Goal: Task Accomplishment & Management: Use online tool/utility

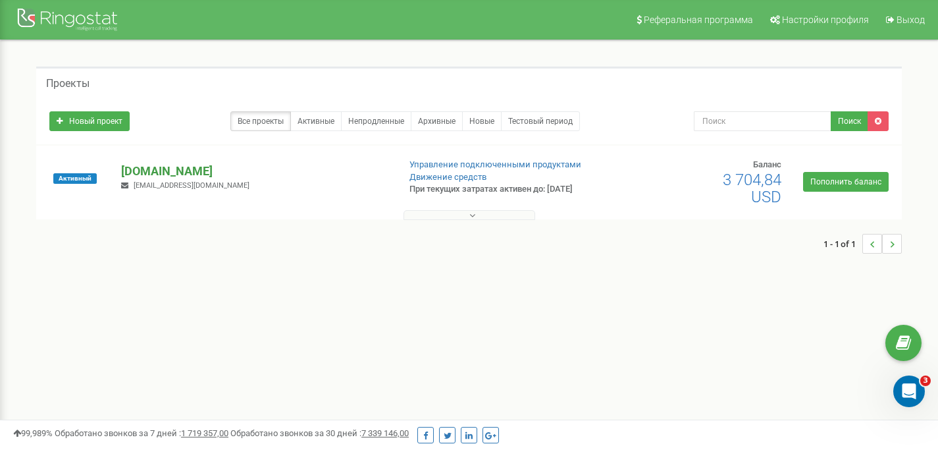
click at [175, 172] on p "[DOMAIN_NAME]" at bounding box center [254, 171] width 267 height 17
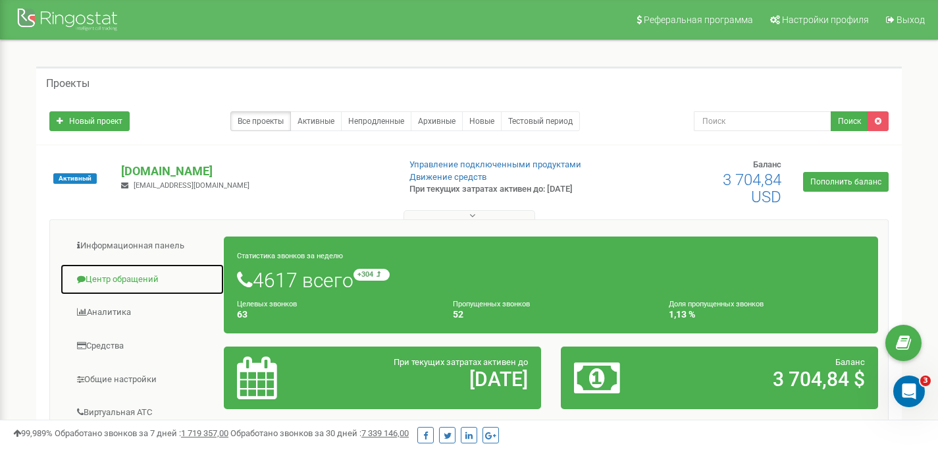
click at [109, 279] on link "Центр обращений" at bounding box center [142, 279] width 165 height 32
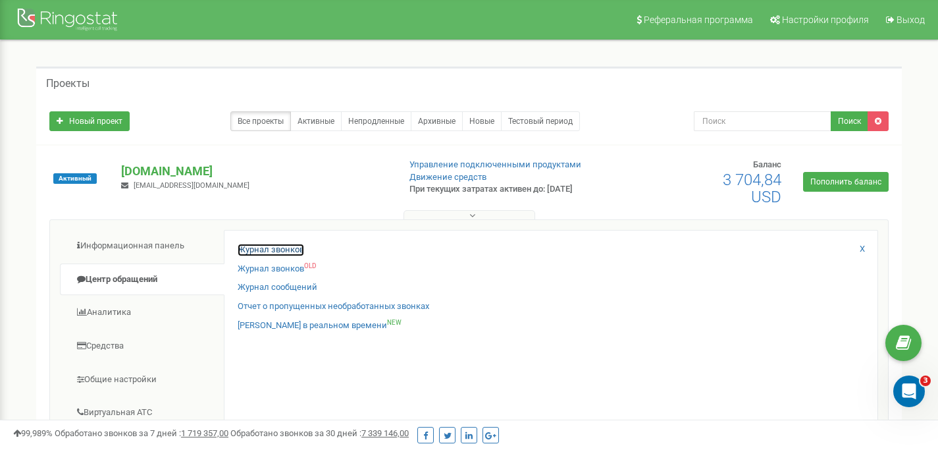
click at [265, 246] on link "Журнал звонков" at bounding box center [271, 250] width 66 height 13
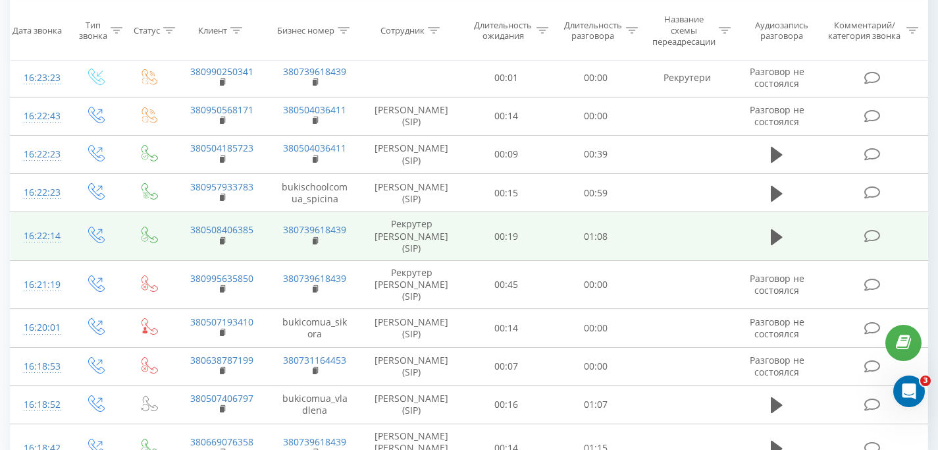
scroll to position [1214, 0]
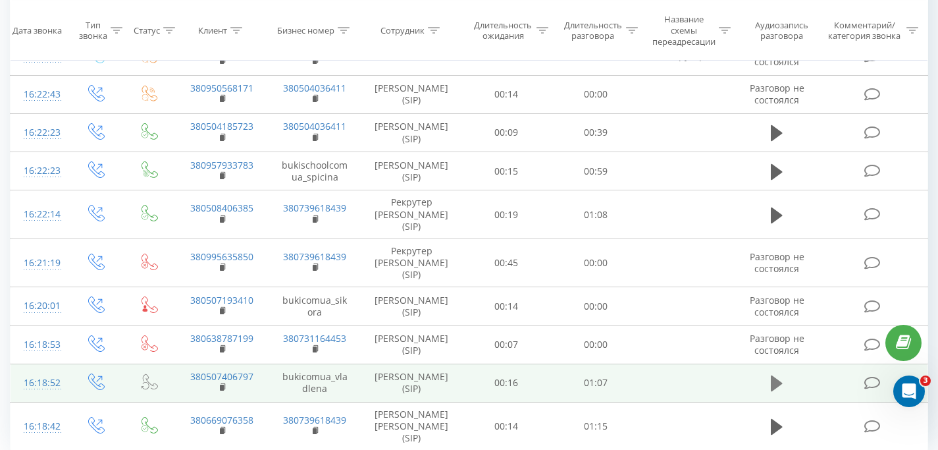
click at [772, 375] on icon at bounding box center [777, 383] width 12 height 16
click at [219, 363] on td "380507406797" at bounding box center [221, 382] width 93 height 38
click at [220, 384] on rect at bounding box center [222, 387] width 4 height 6
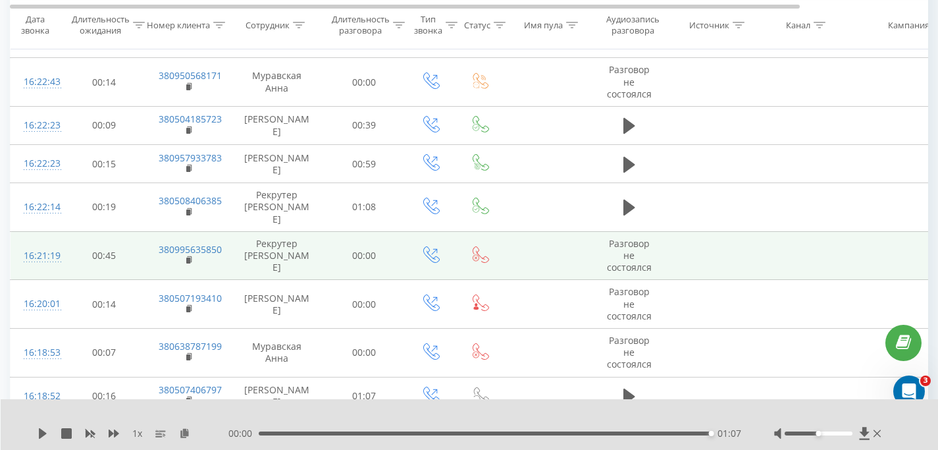
scroll to position [787, 0]
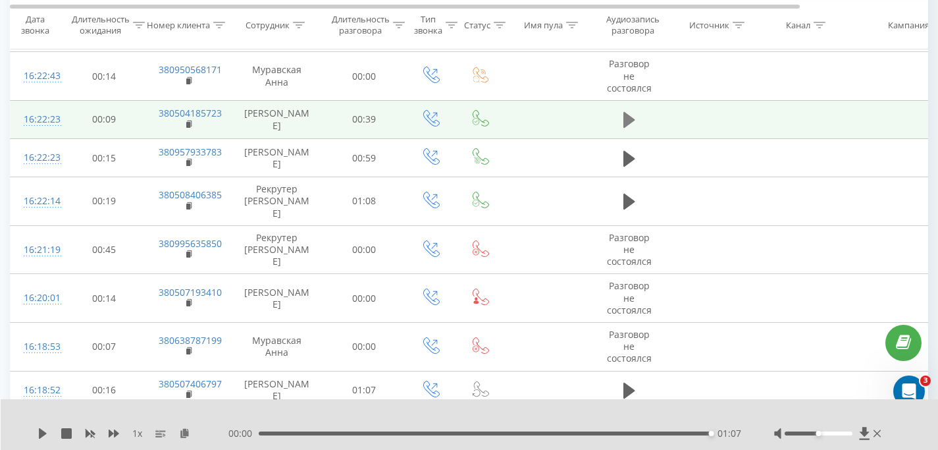
click at [633, 118] on icon at bounding box center [629, 120] width 12 height 16
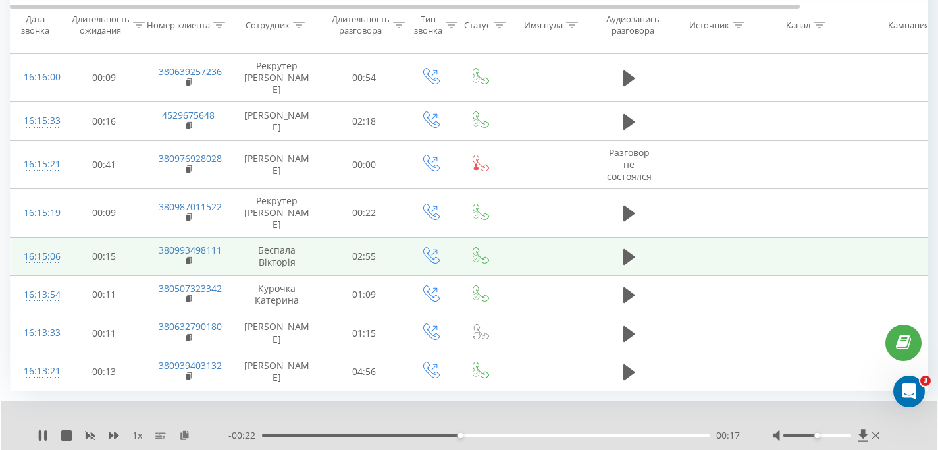
scroll to position [1365, 0]
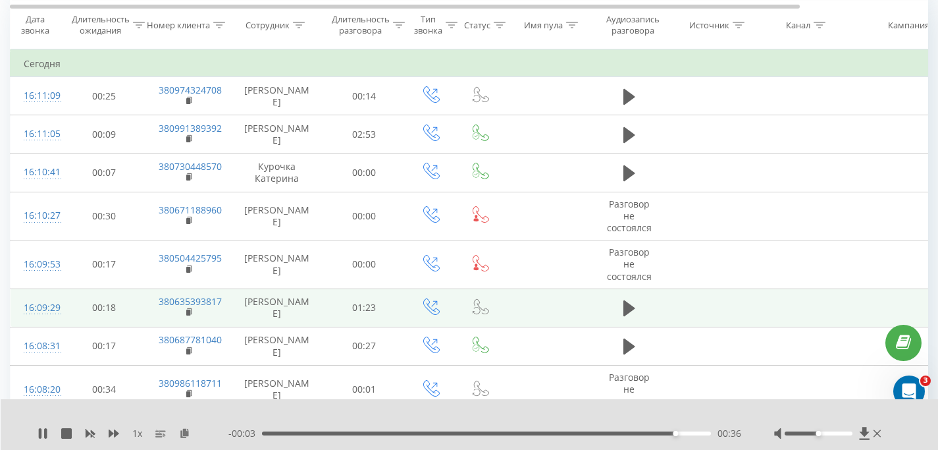
scroll to position [535, 0]
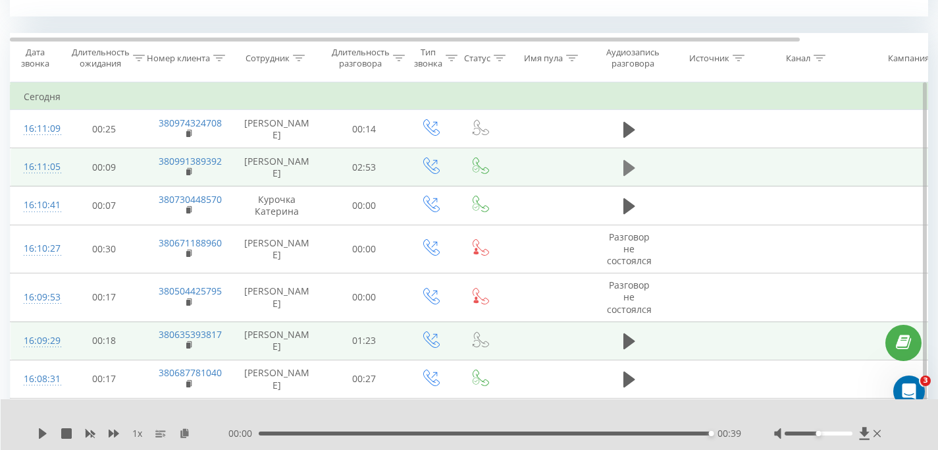
click at [633, 163] on icon at bounding box center [629, 168] width 12 height 18
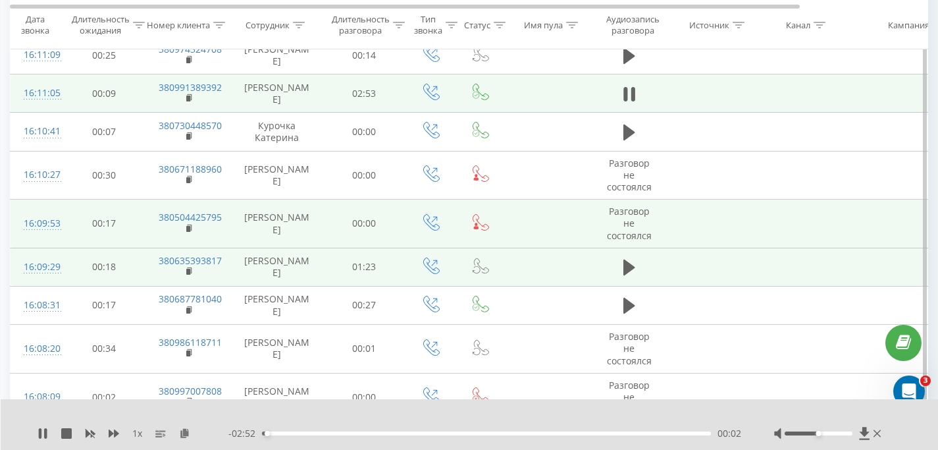
scroll to position [621, 0]
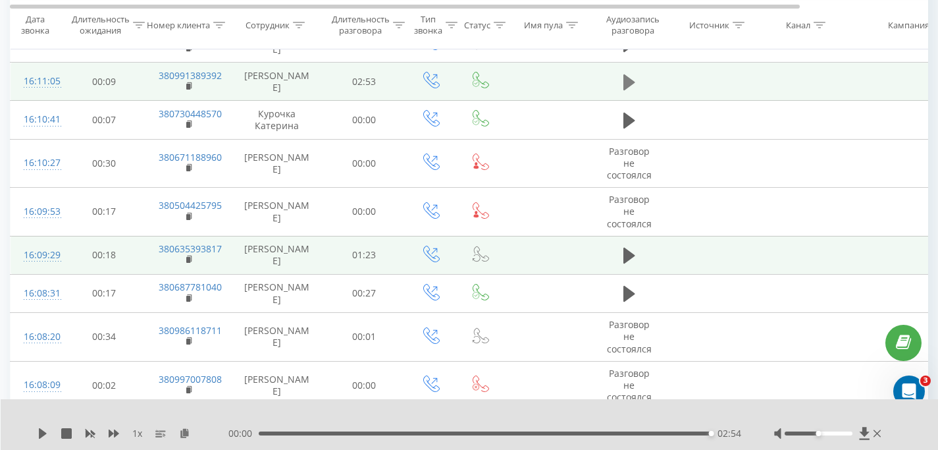
click at [627, 76] on icon at bounding box center [629, 82] width 12 height 18
click at [656, 435] on div "00:00 02:54 02:54" at bounding box center [484, 433] width 513 height 13
click at [656, 432] on div "02:54" at bounding box center [485, 433] width 452 height 4
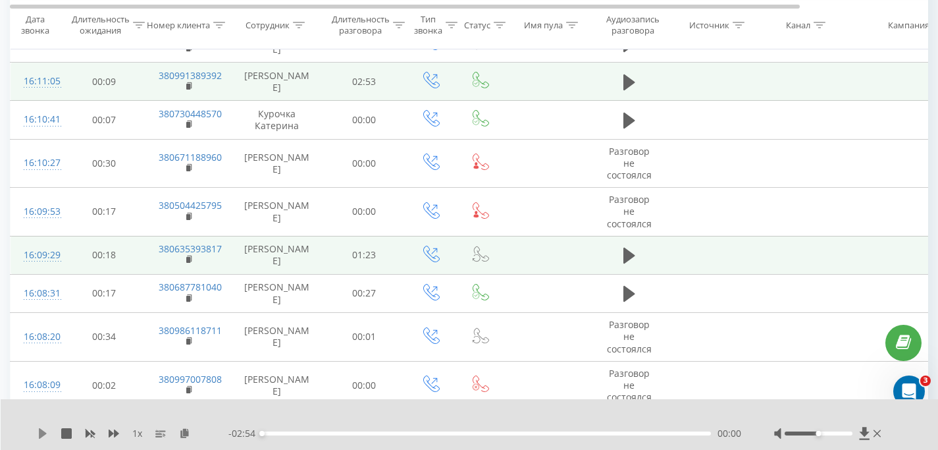
click at [45, 433] on icon at bounding box center [43, 433] width 8 height 11
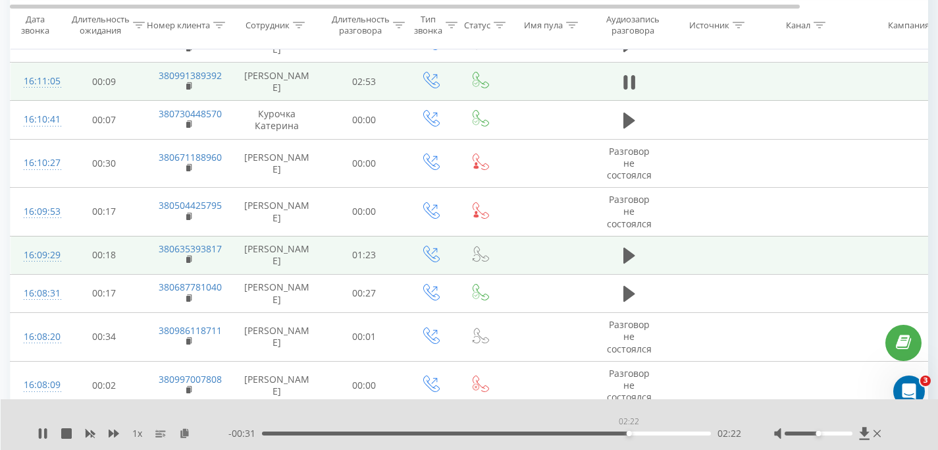
click at [629, 432] on div "02:22" at bounding box center [486, 433] width 449 height 4
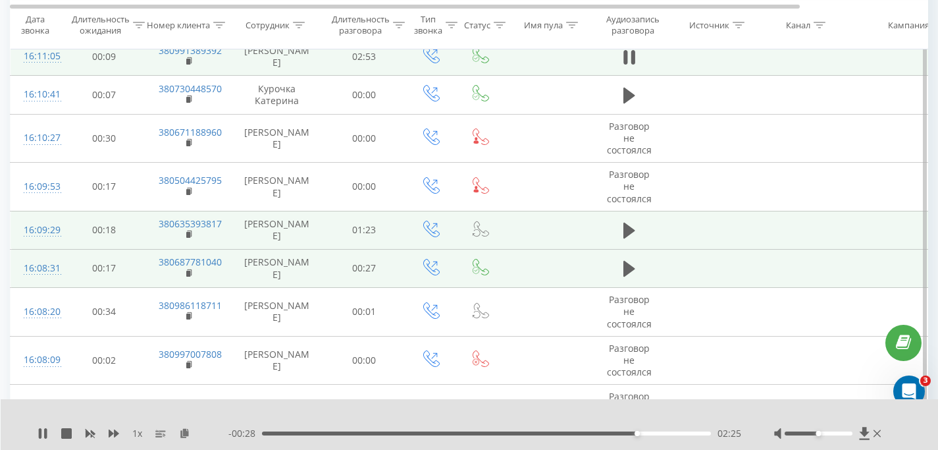
scroll to position [647, 0]
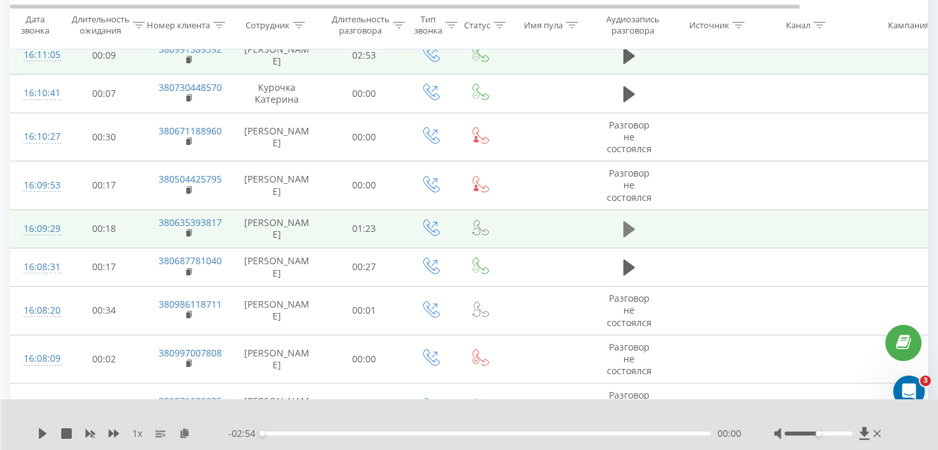
click at [627, 230] on icon at bounding box center [629, 229] width 12 height 16
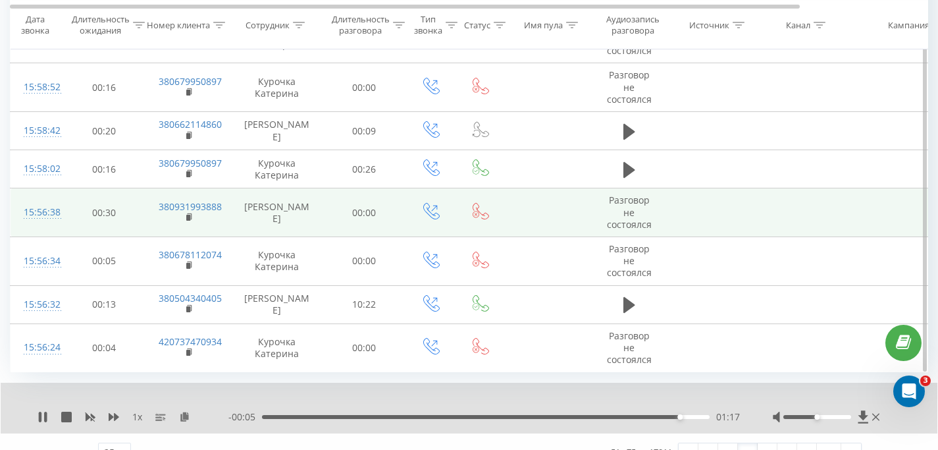
scroll to position [1374, 0]
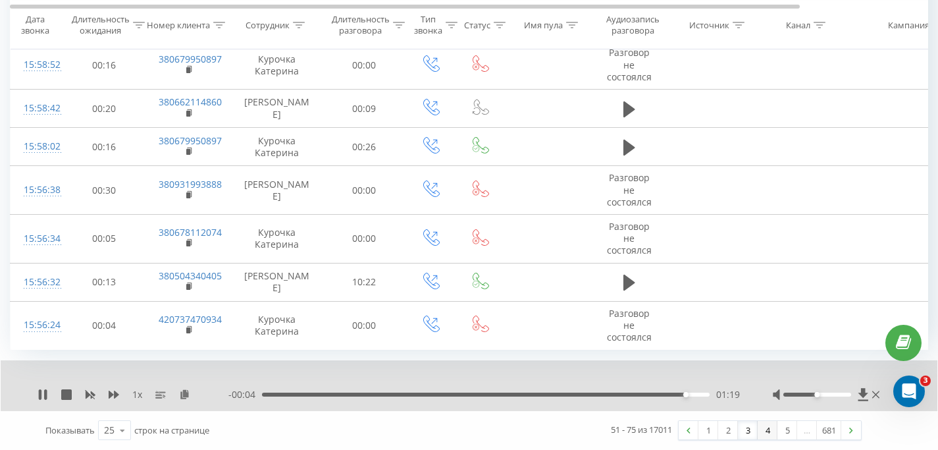
click at [762, 430] on link "4" at bounding box center [768, 430] width 20 height 18
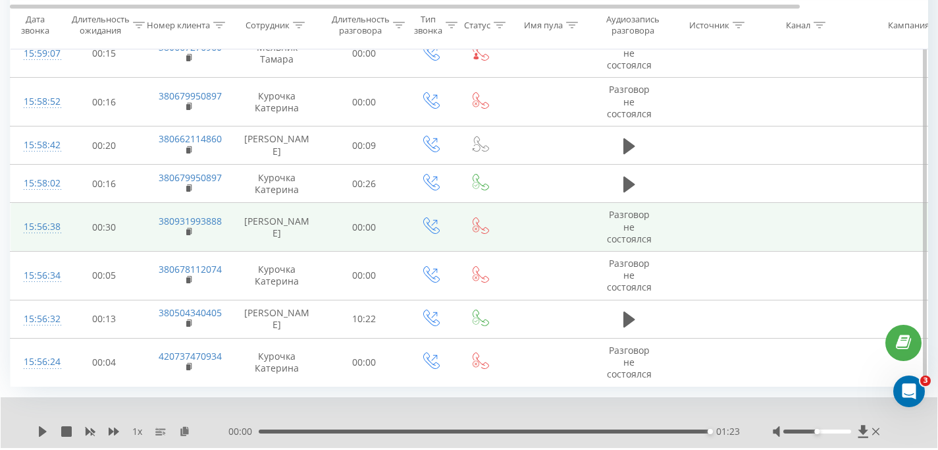
scroll to position [1374, 0]
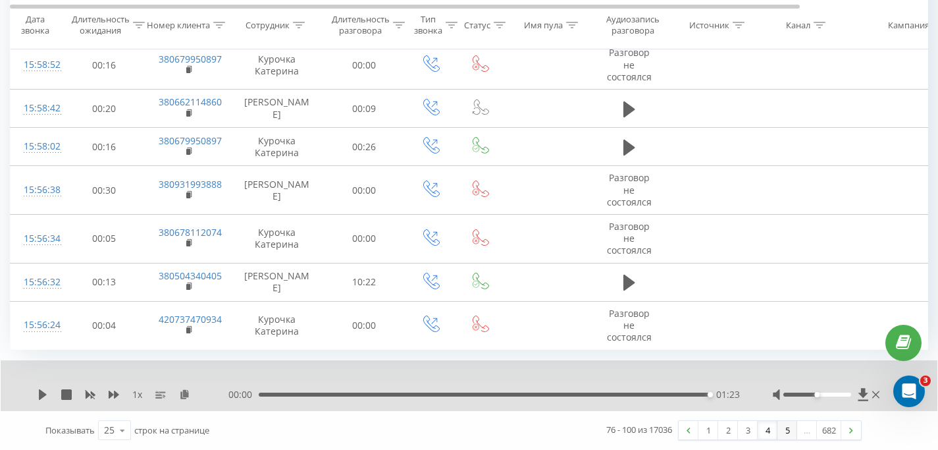
click at [781, 425] on link "5" at bounding box center [787, 430] width 20 height 18
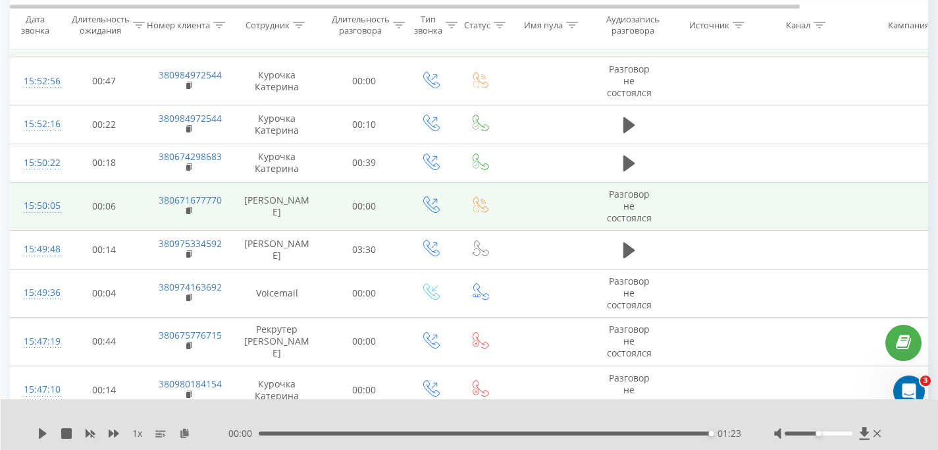
scroll to position [916, 0]
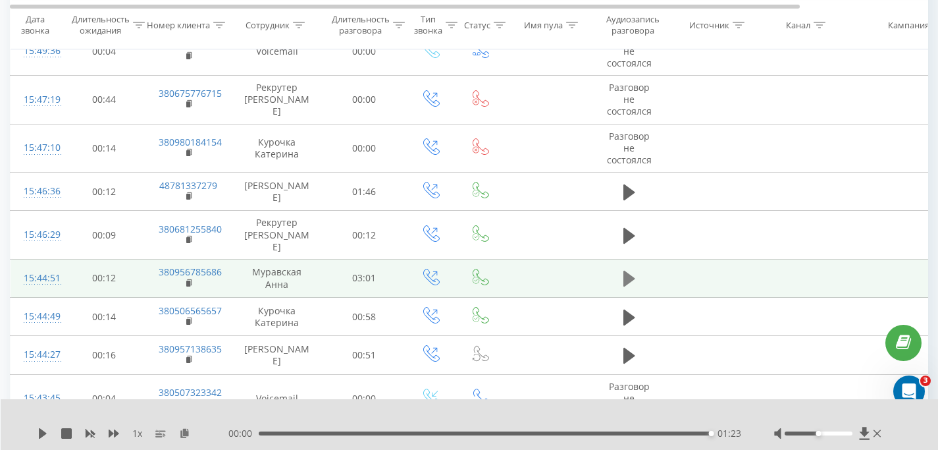
click at [629, 271] on icon at bounding box center [629, 279] width 12 height 16
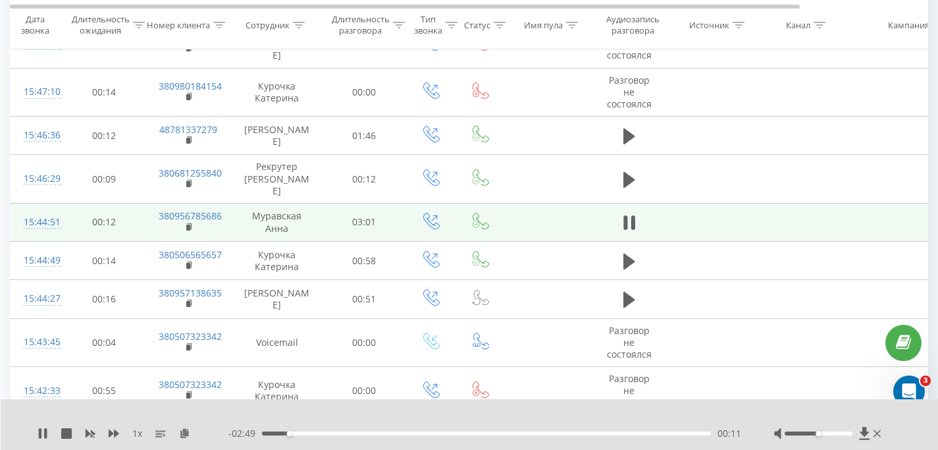
scroll to position [1314, 0]
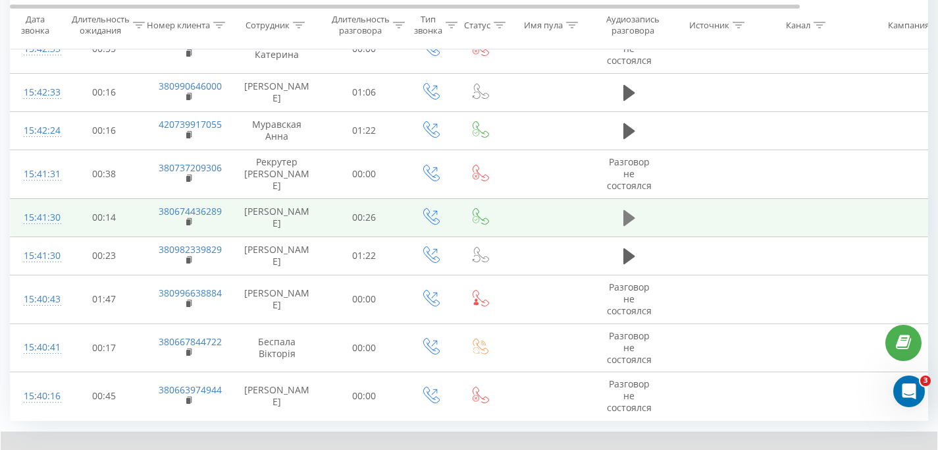
click at [633, 209] on icon at bounding box center [629, 218] width 12 height 18
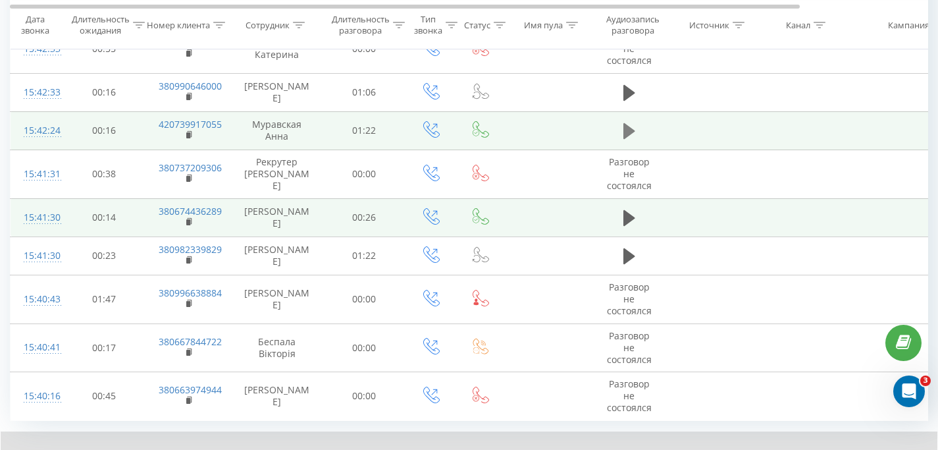
click at [623, 123] on icon at bounding box center [629, 131] width 12 height 16
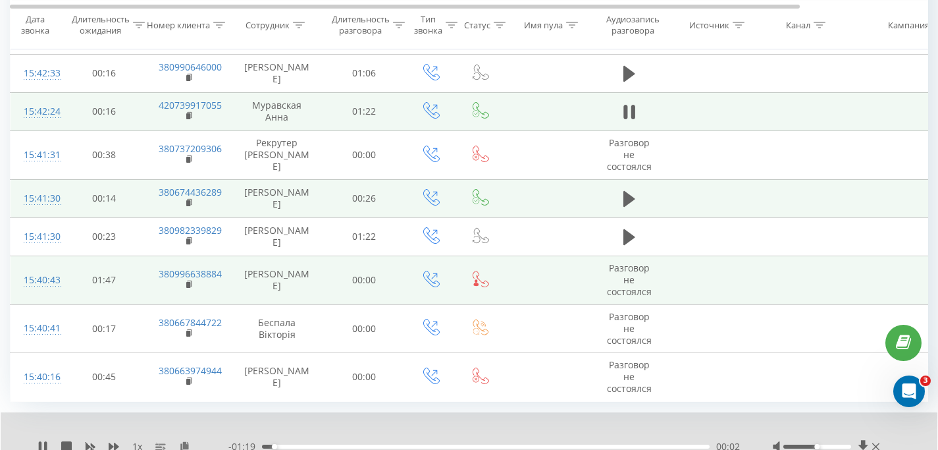
scroll to position [1365, 0]
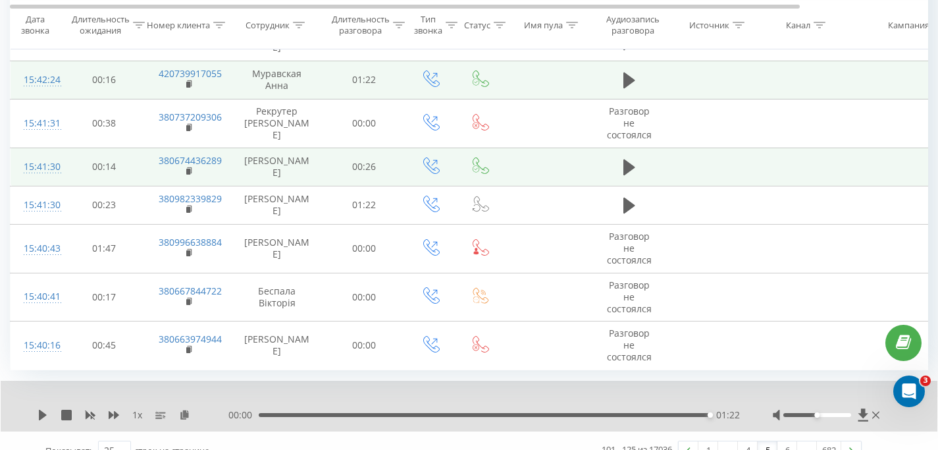
click at [343, 413] on div "01:22" at bounding box center [484, 415] width 451 height 4
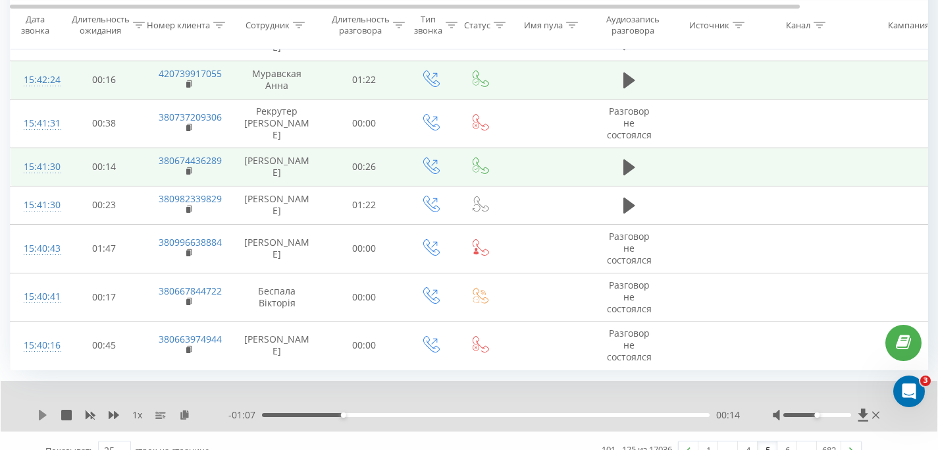
click at [43, 409] on icon at bounding box center [43, 414] width 11 height 11
